Goal: Transaction & Acquisition: Book appointment/travel/reservation

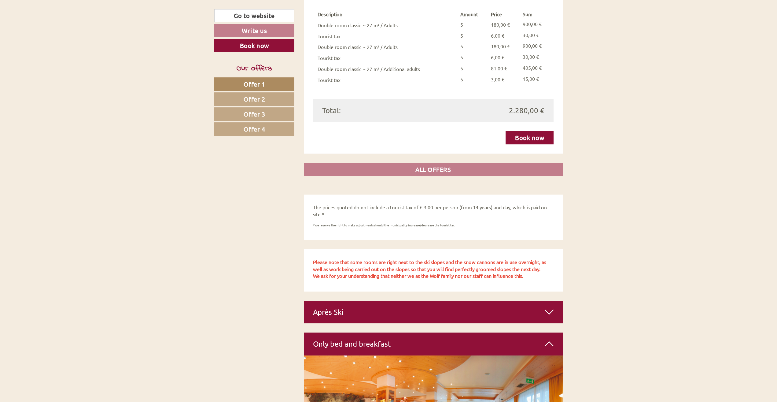
scroll to position [1681, 0]
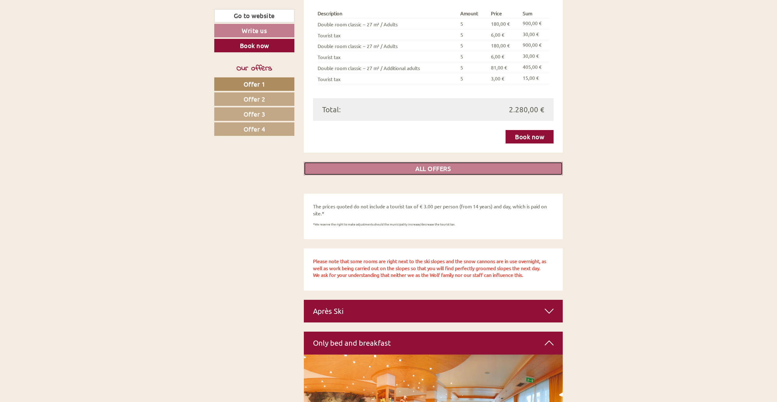
click at [430, 164] on link "ALL OFFERS" at bounding box center [433, 168] width 259 height 13
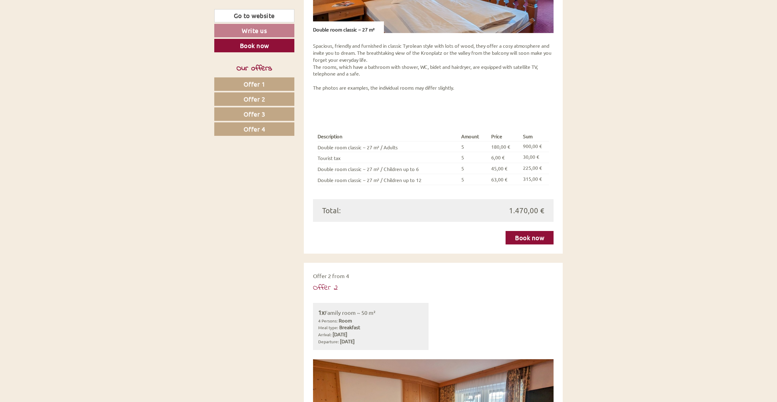
scroll to position [695, 0]
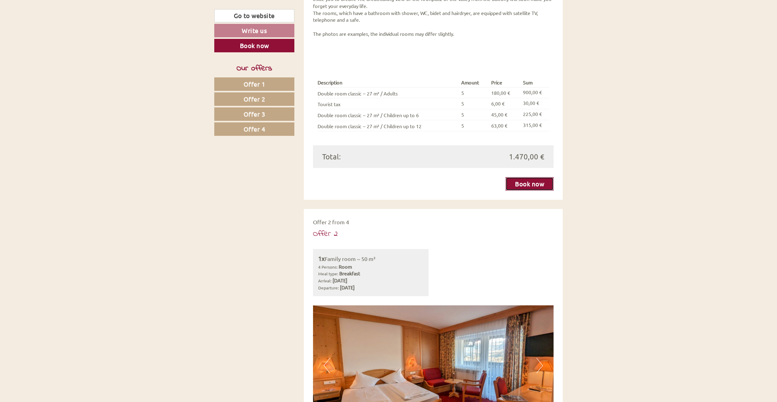
click at [524, 177] on link "Book now" at bounding box center [530, 183] width 48 height 13
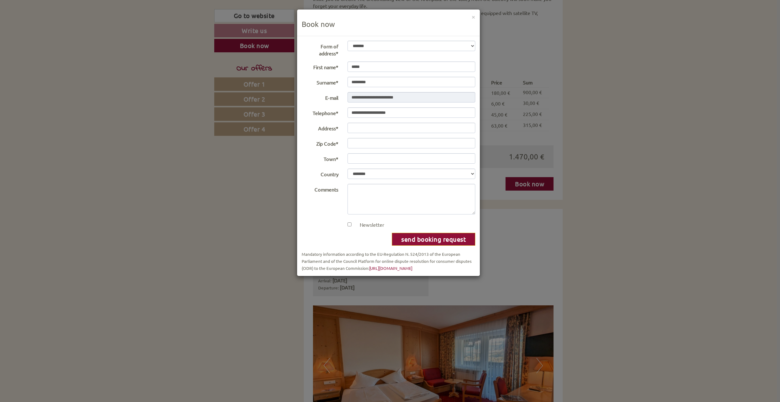
click at [471, 16] on div "× Book now" at bounding box center [388, 22] width 183 height 27
click at [474, 16] on button "×" at bounding box center [474, 16] width 4 height 6
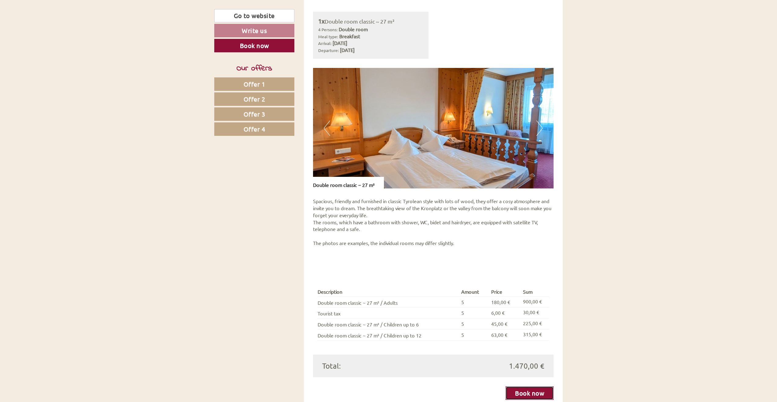
scroll to position [420, 0]
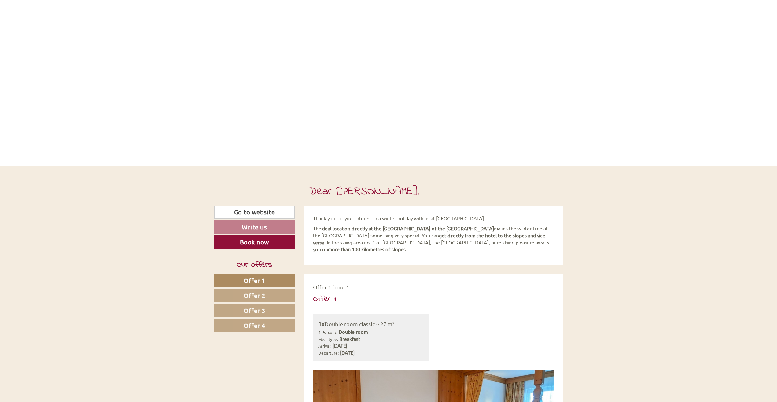
scroll to position [61, 0]
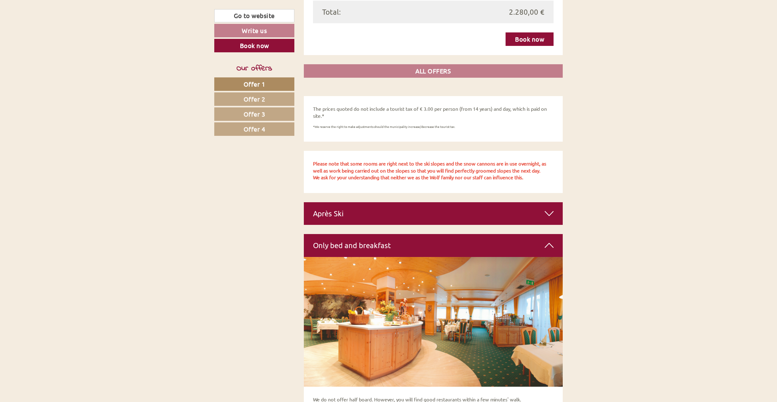
scroll to position [1712, 0]
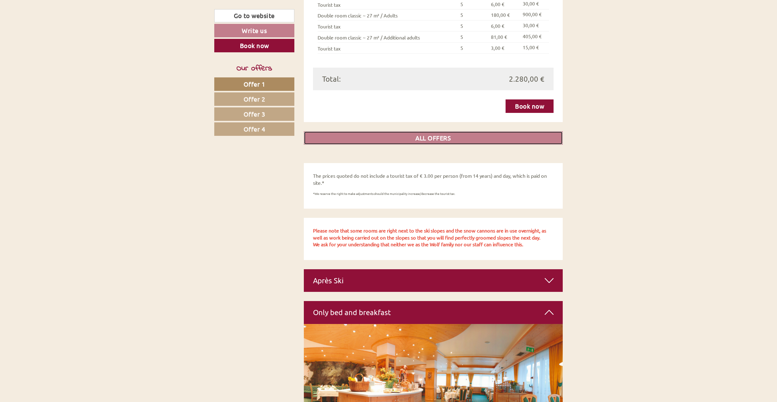
click at [426, 131] on link "ALL OFFERS" at bounding box center [433, 137] width 259 height 13
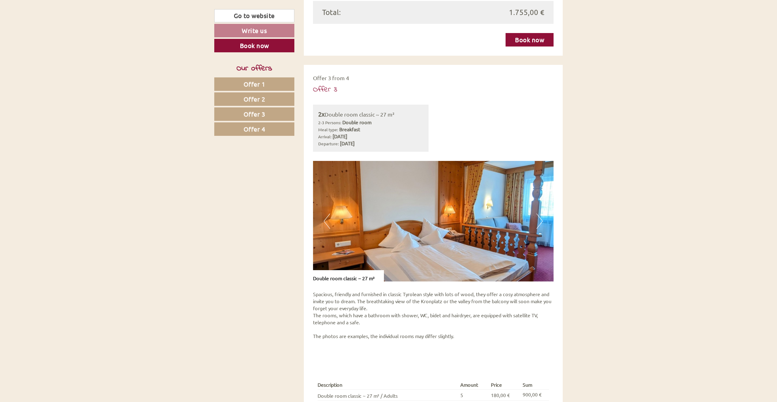
scroll to position [1398, 0]
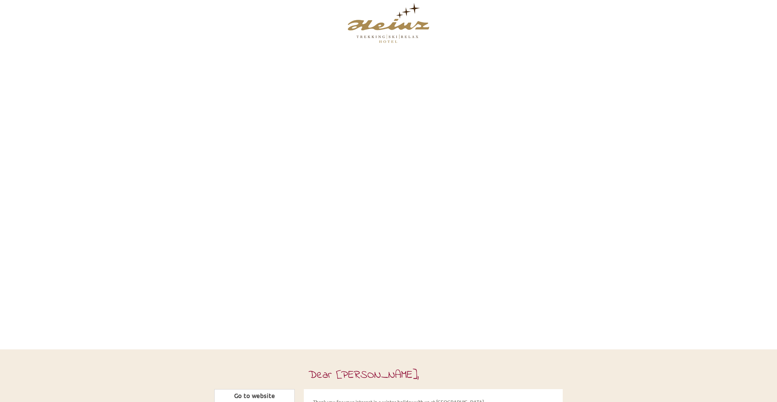
scroll to position [214, 0]
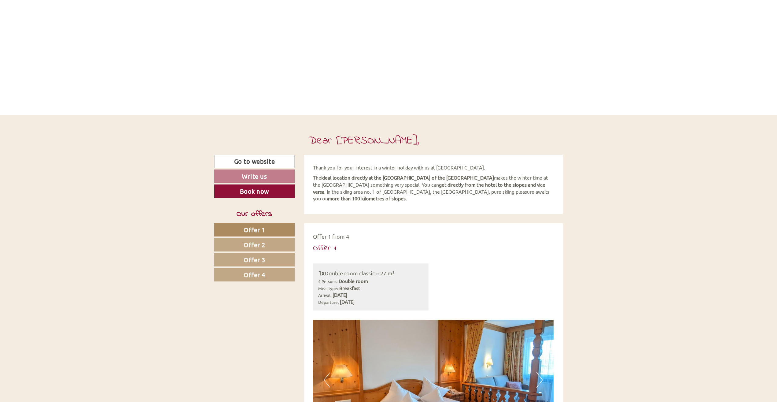
scroll to position [153, 0]
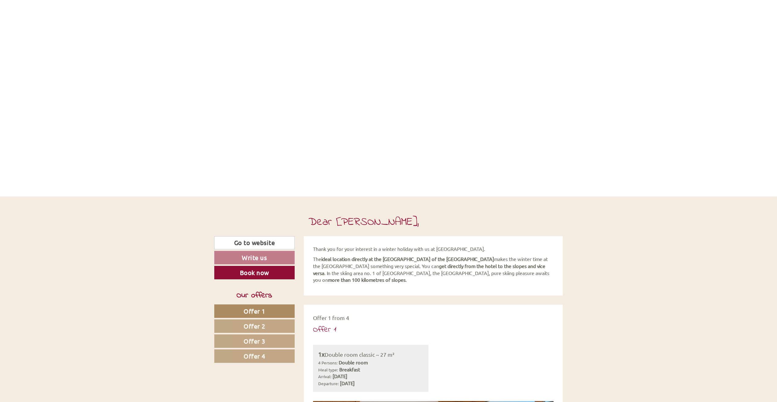
click at [238, 235] on div at bounding box center [255, 220] width 90 height 31
click at [237, 240] on link "Go to website" at bounding box center [254, 242] width 80 height 13
